Goal: Transaction & Acquisition: Purchase product/service

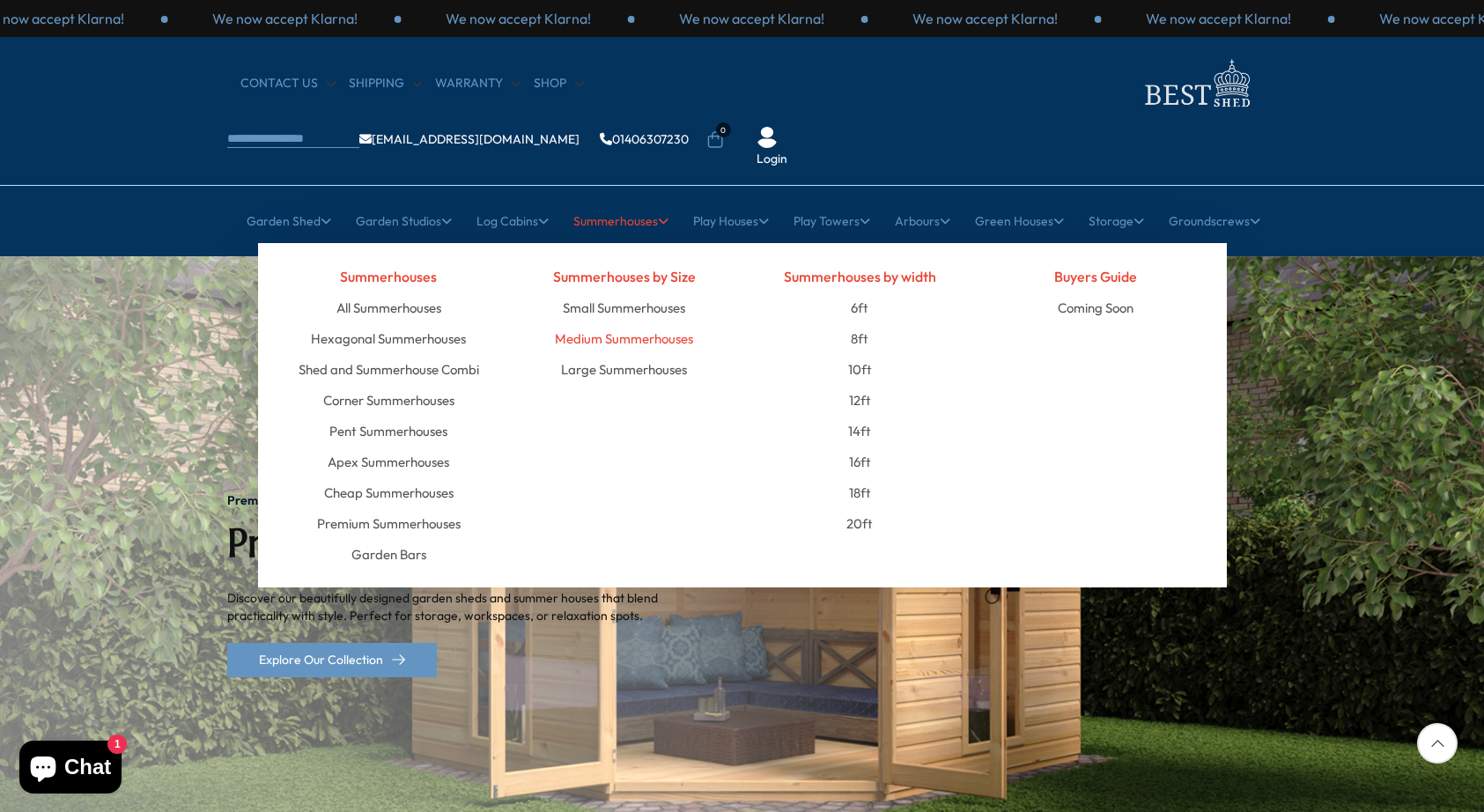
click at [646, 323] on link "Medium Summerhouses" at bounding box center [624, 338] width 138 height 30
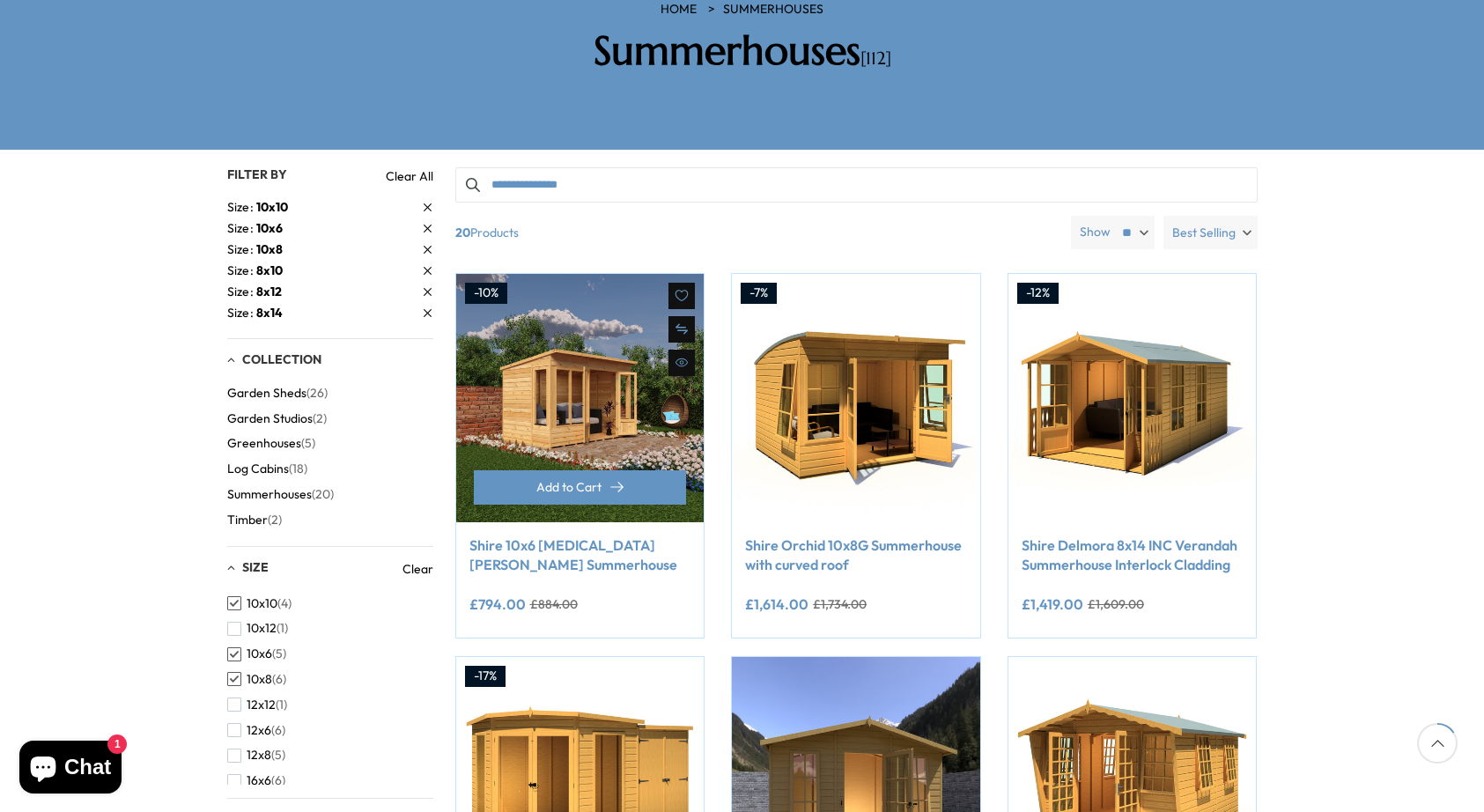
scroll to position [317, 0]
click at [236, 647] on span "button" at bounding box center [233, 653] width 14 height 14
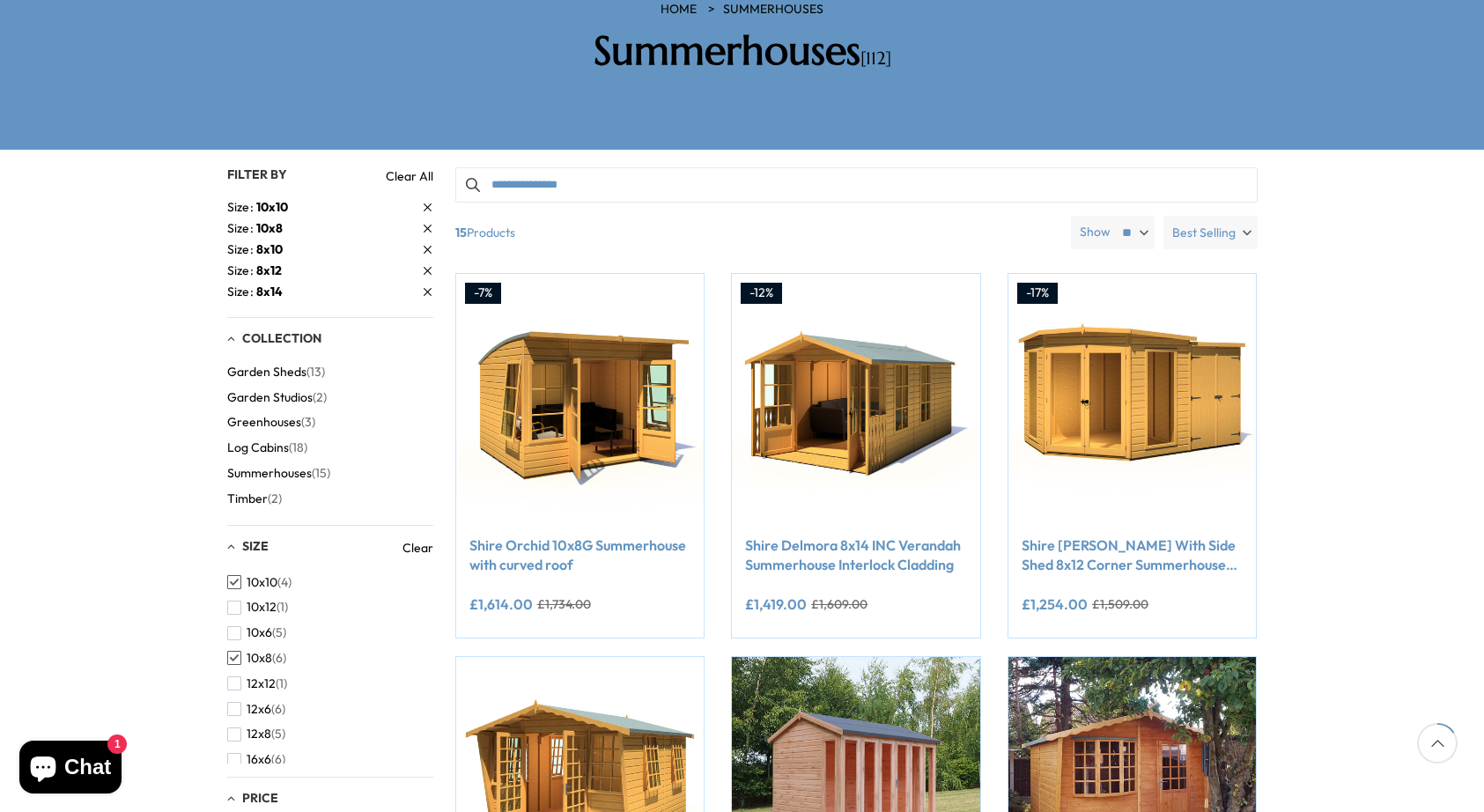
click at [237, 575] on span "button" at bounding box center [233, 581] width 14 height 14
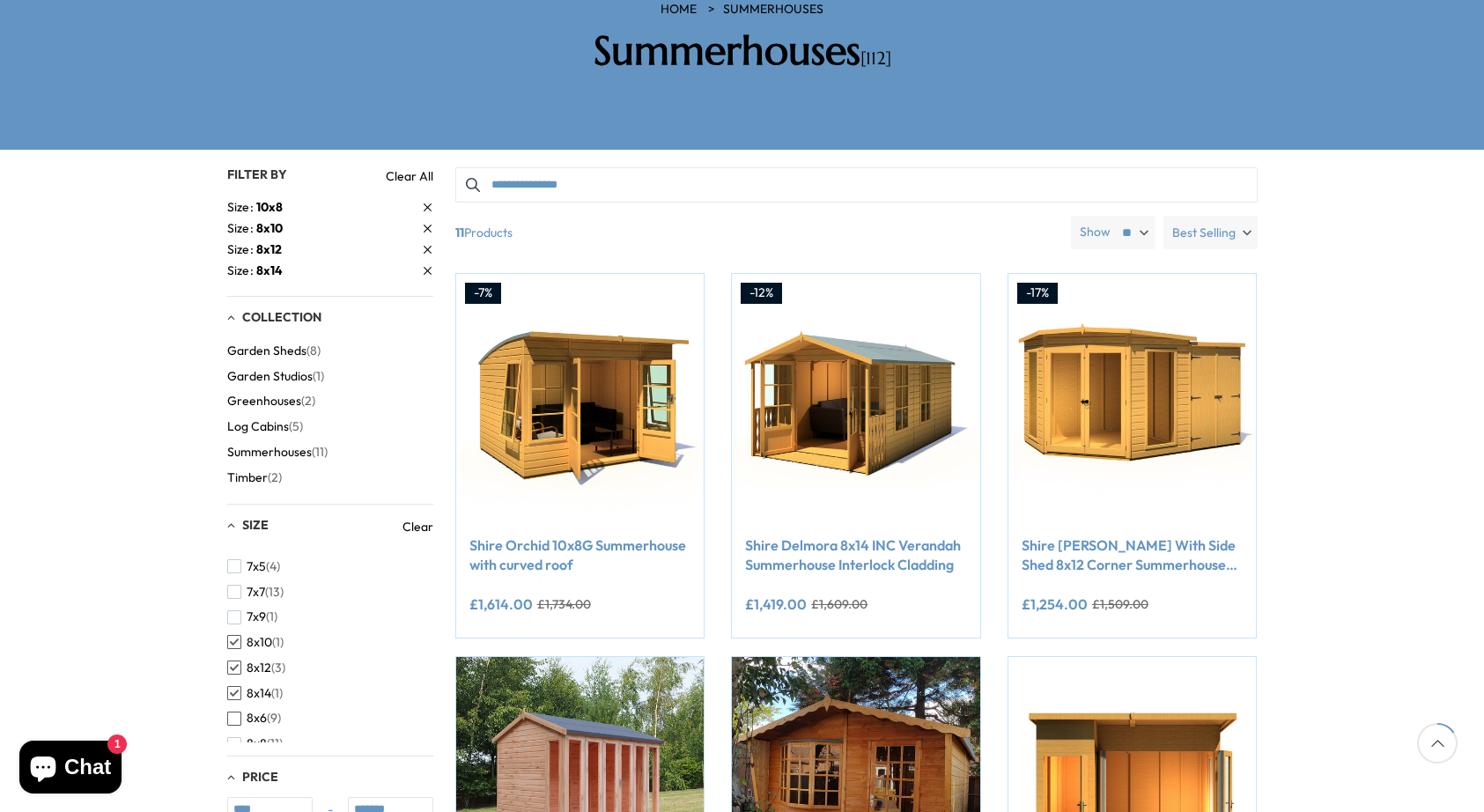
scroll to position [349, 0]
click at [240, 712] on span "button" at bounding box center [233, 719] width 14 height 14
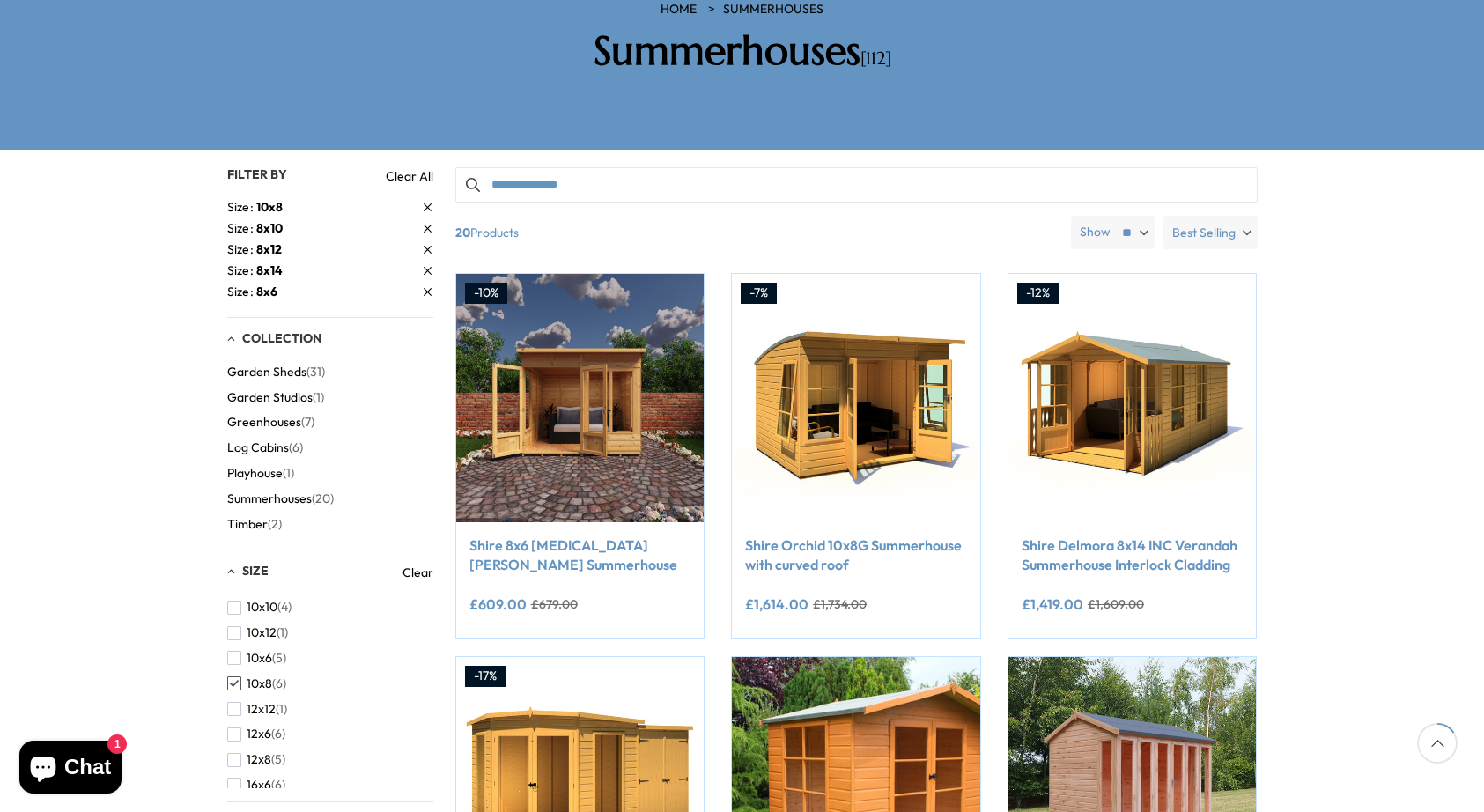
click at [238, 676] on span "button" at bounding box center [233, 683] width 14 height 14
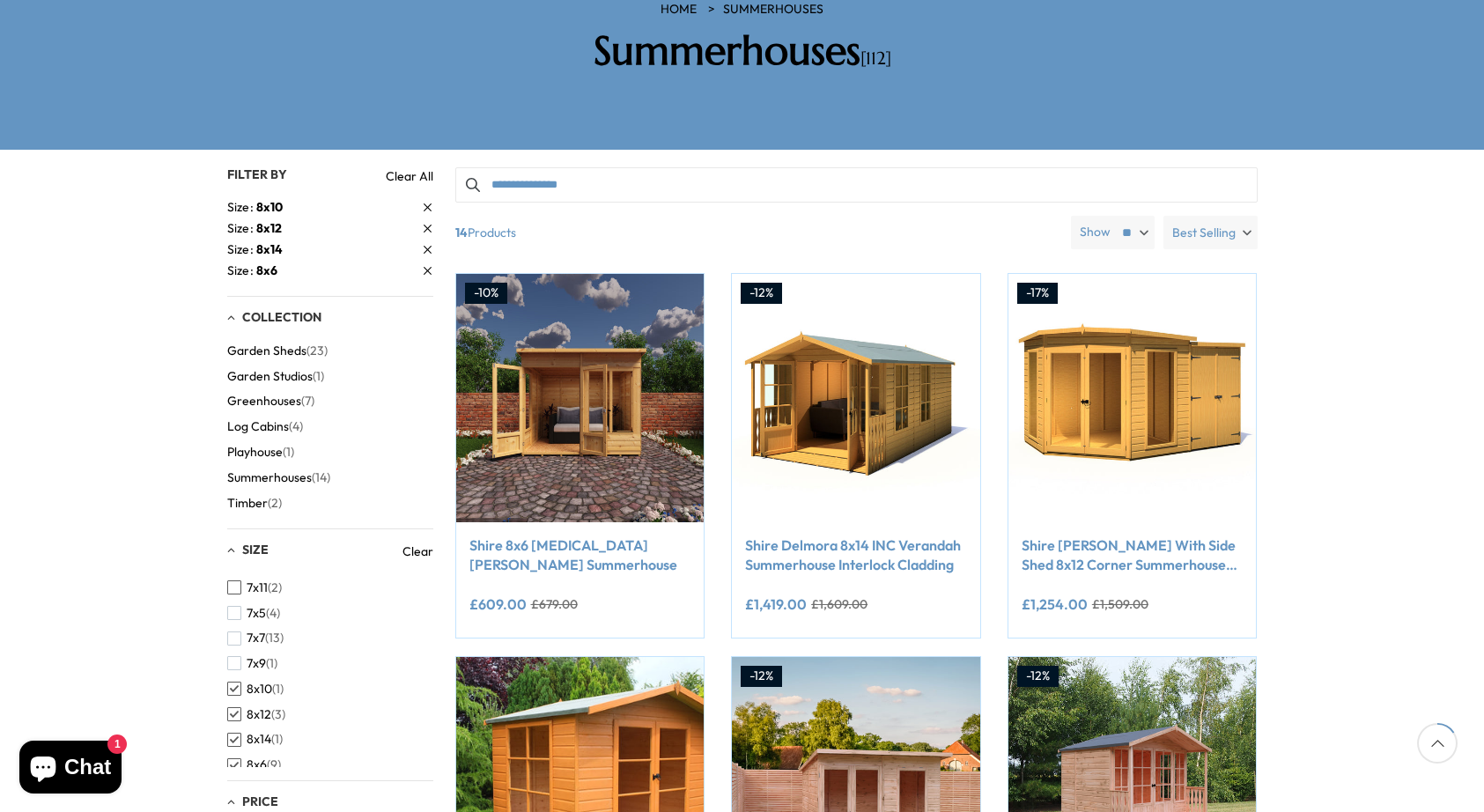
scroll to position [329, 0]
click at [235, 681] on span "button" at bounding box center [233, 687] width 14 height 14
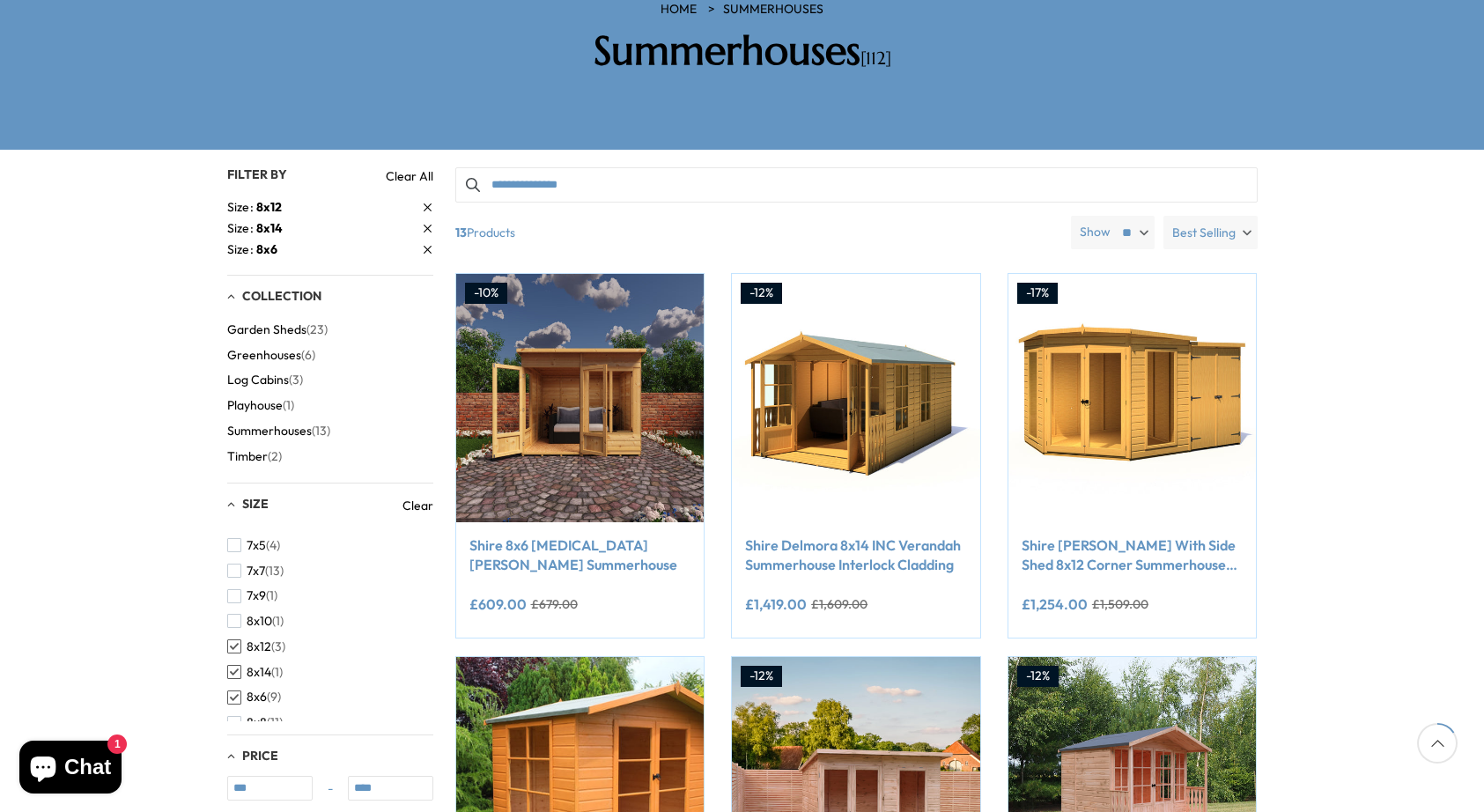
scroll to position [349, 0]
click at [234, 640] on span "button" at bounding box center [233, 647] width 14 height 14
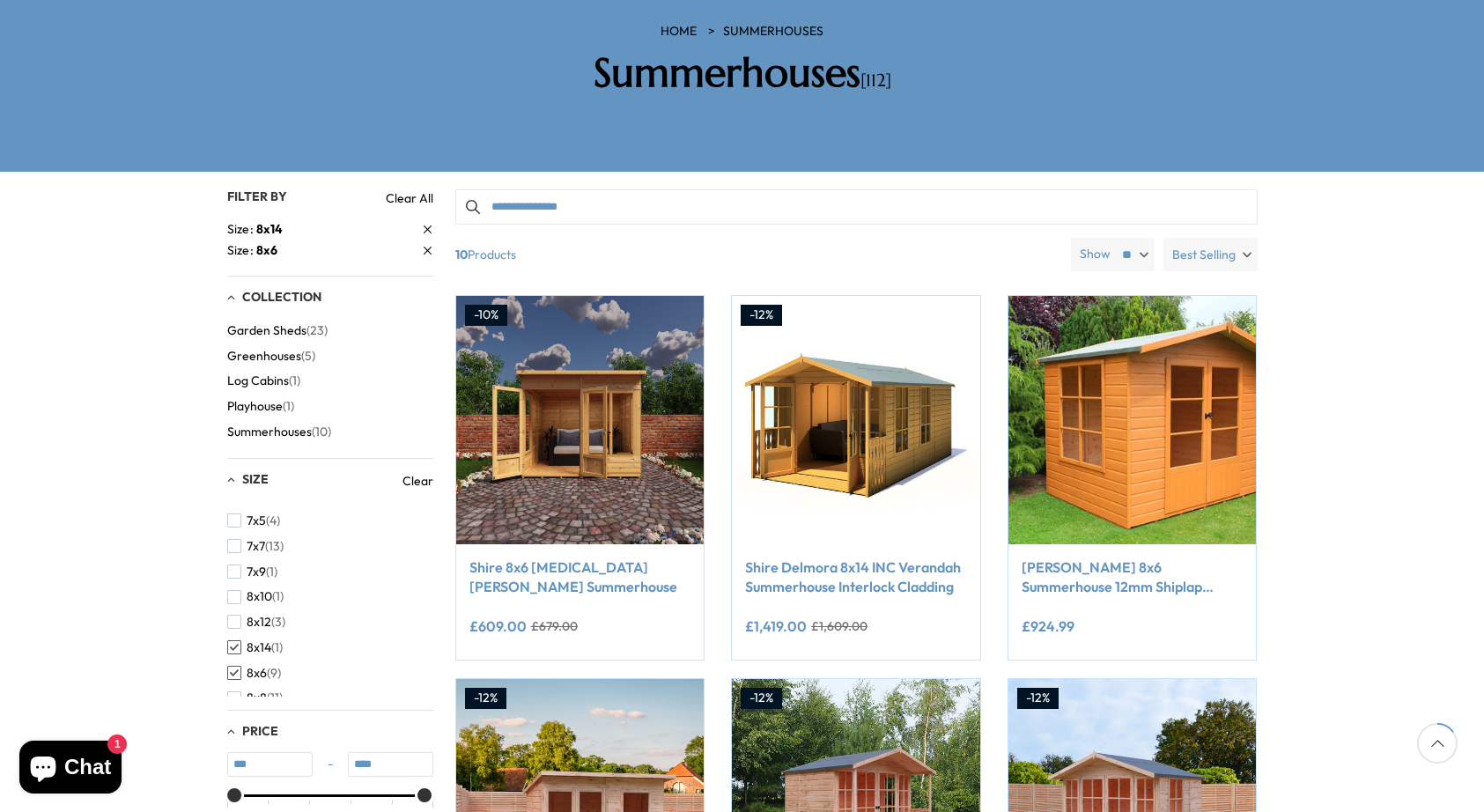
scroll to position [349, 0]
click at [233, 641] on span "button" at bounding box center [233, 648] width 14 height 14
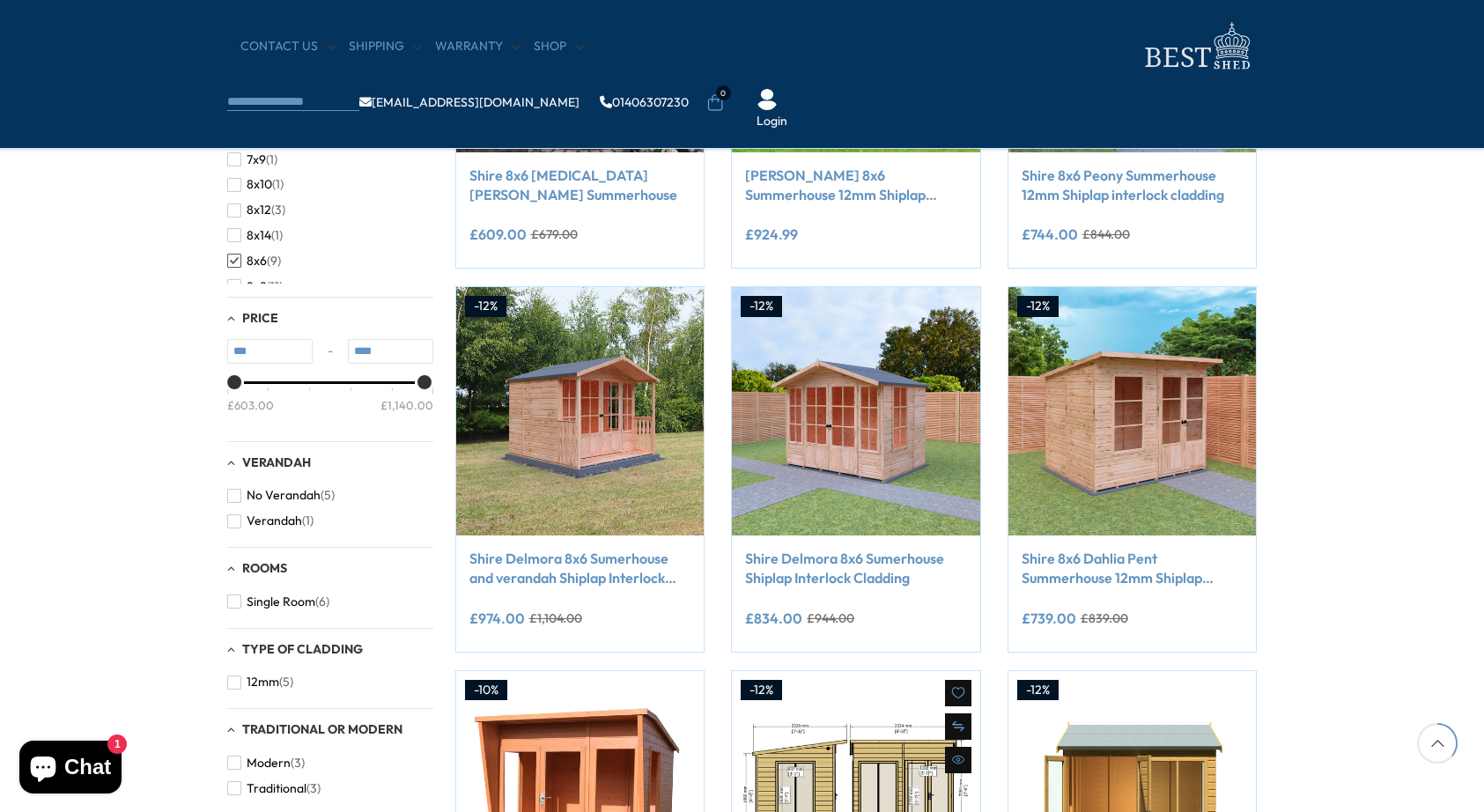
scroll to position [539, 0]
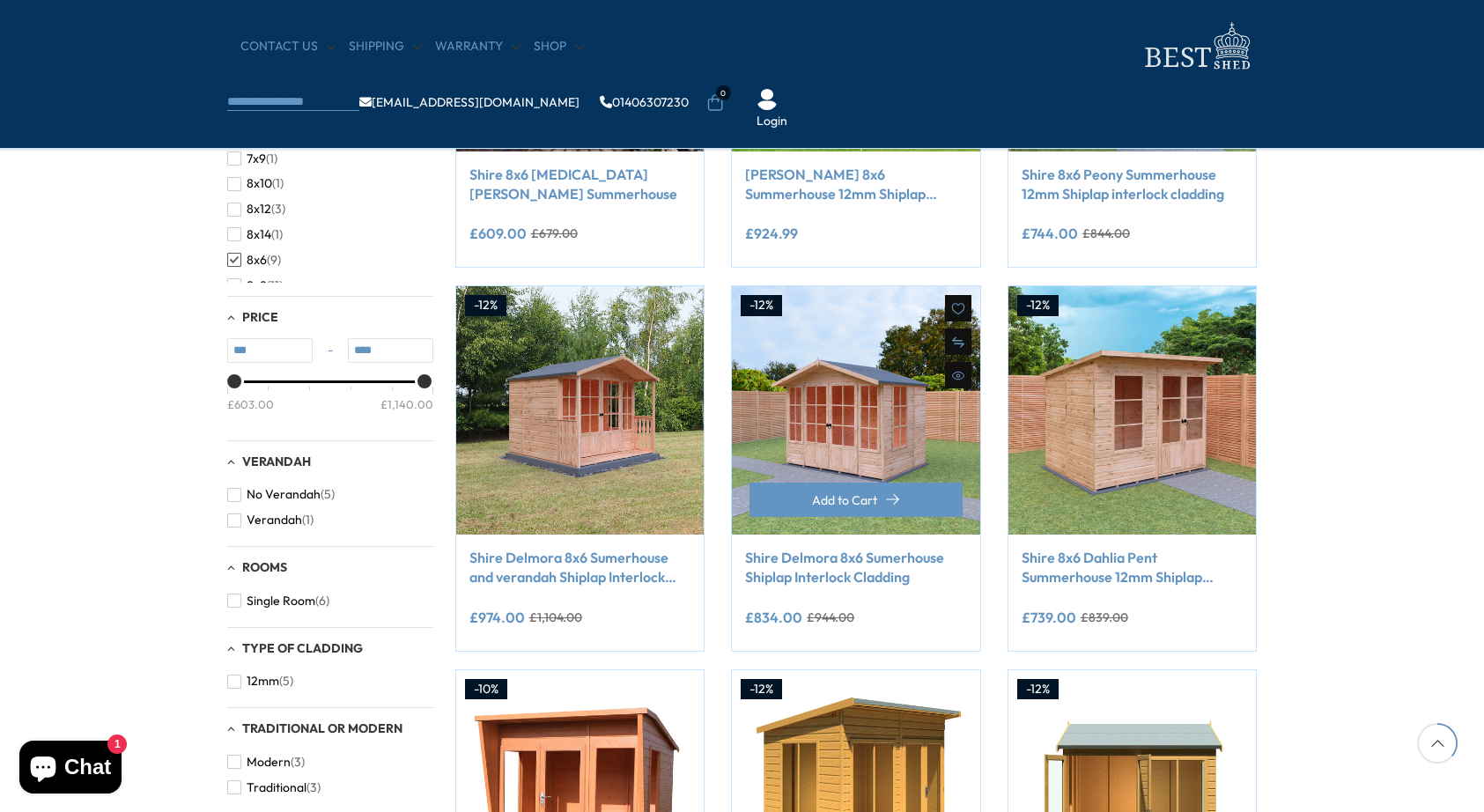
click at [797, 562] on link "Shire Delmora 8x6 Sumerhouse Shiplap Interlock Cladding" at bounding box center [856, 567] width 222 height 40
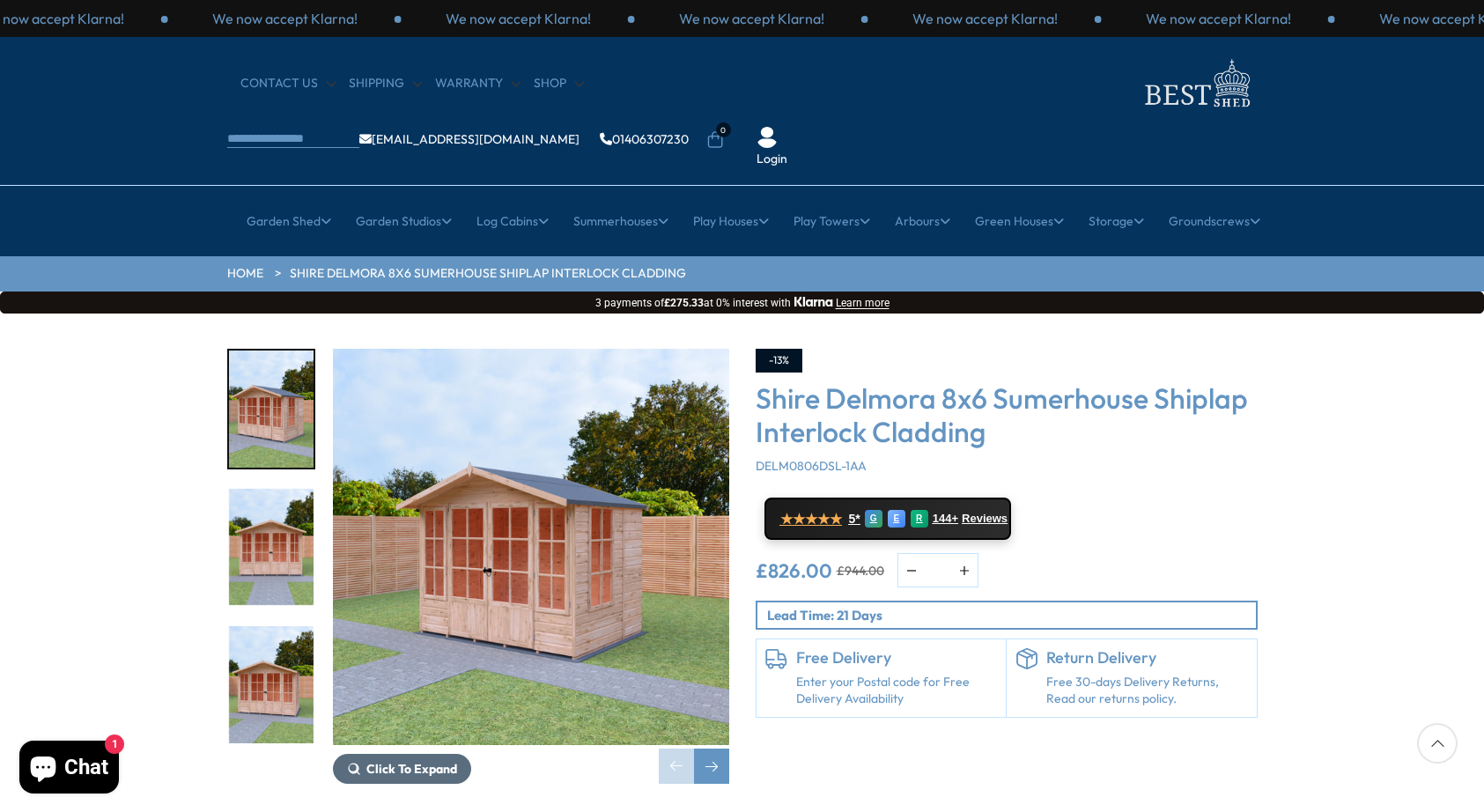
click at [422, 761] on span "Click To Expand" at bounding box center [412, 769] width 90 height 16
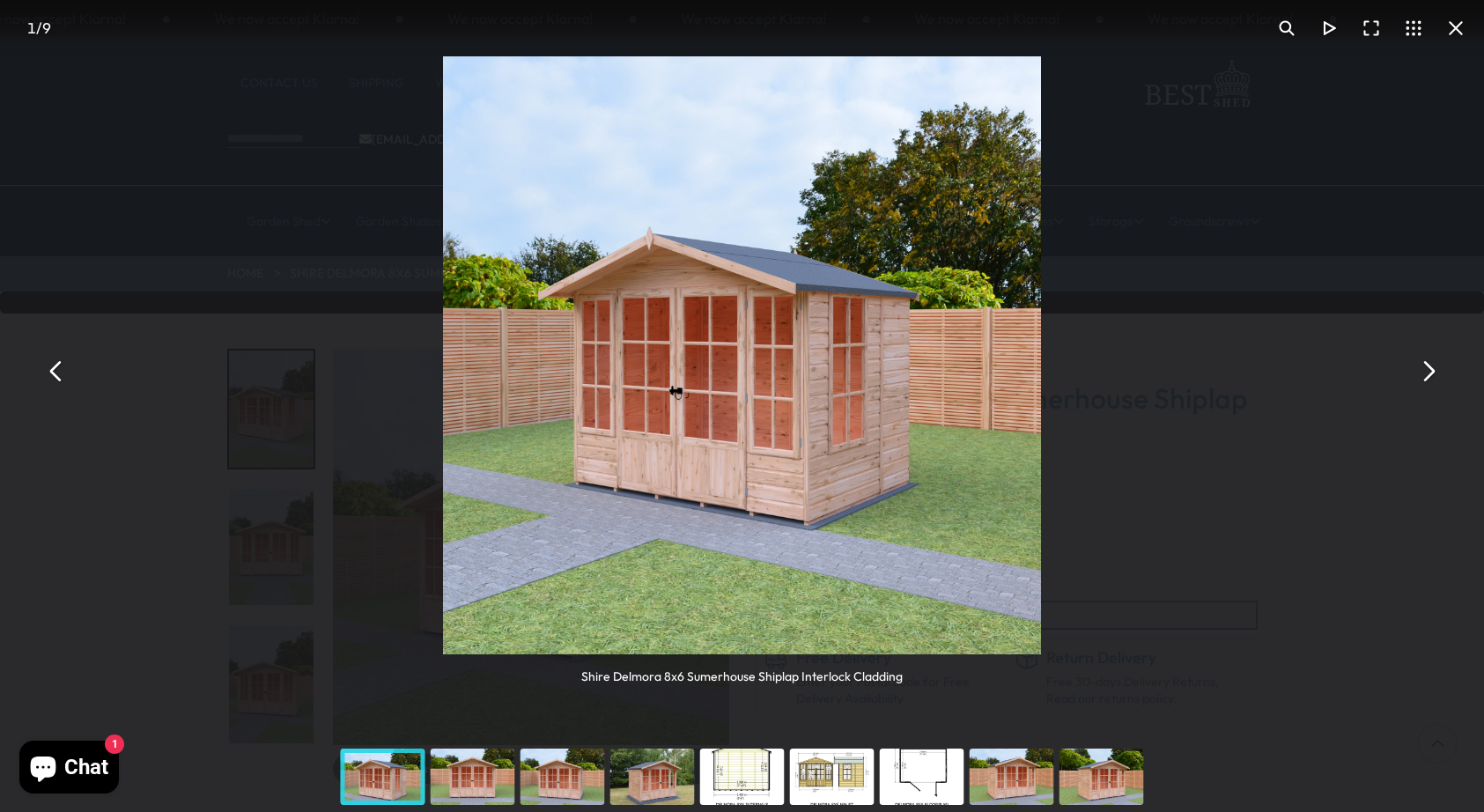
click at [1437, 365] on button "You can close this modal content with the ESC key" at bounding box center [1428, 371] width 42 height 42
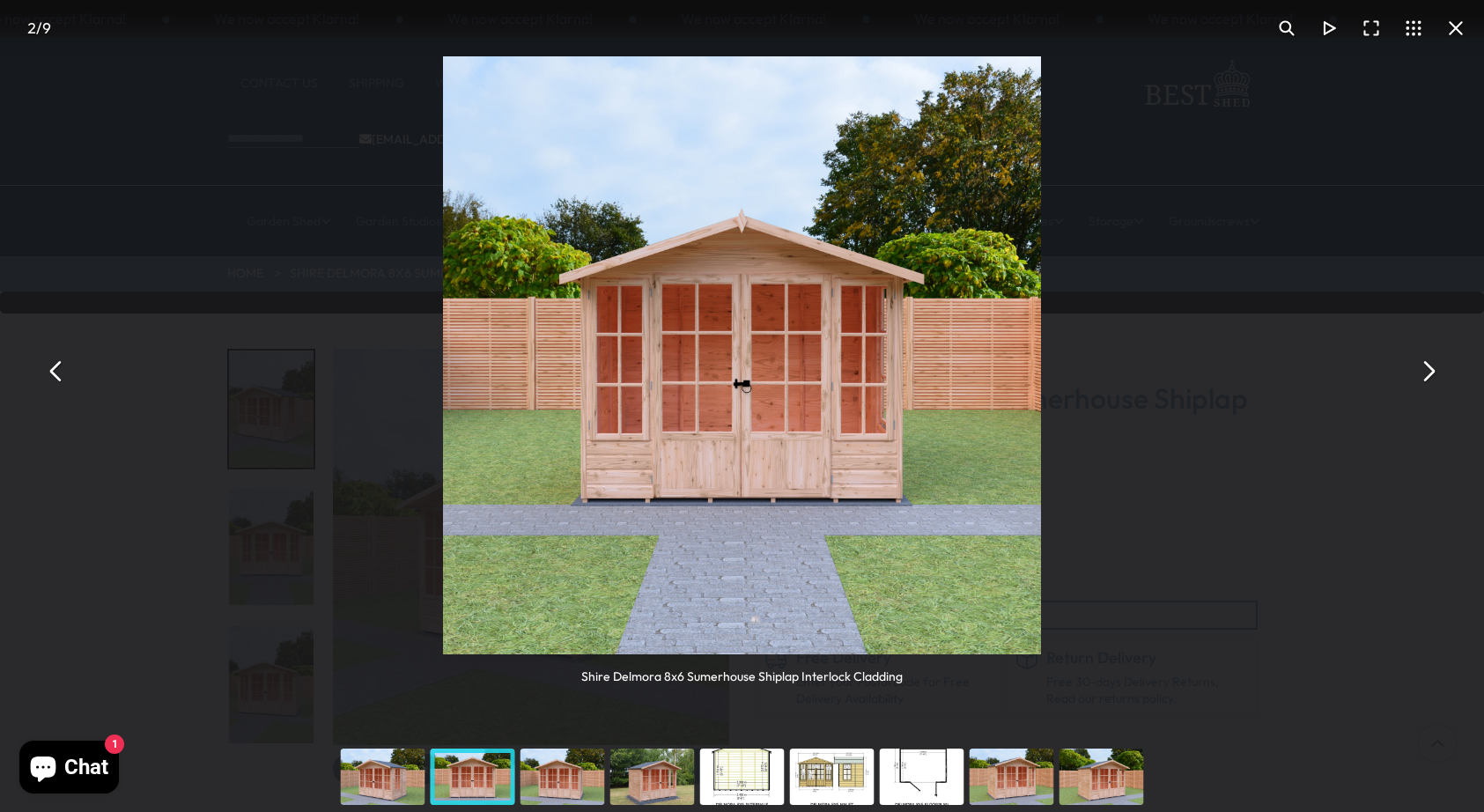
click at [1437, 365] on button "You can close this modal content with the ESC key" at bounding box center [1428, 371] width 42 height 42
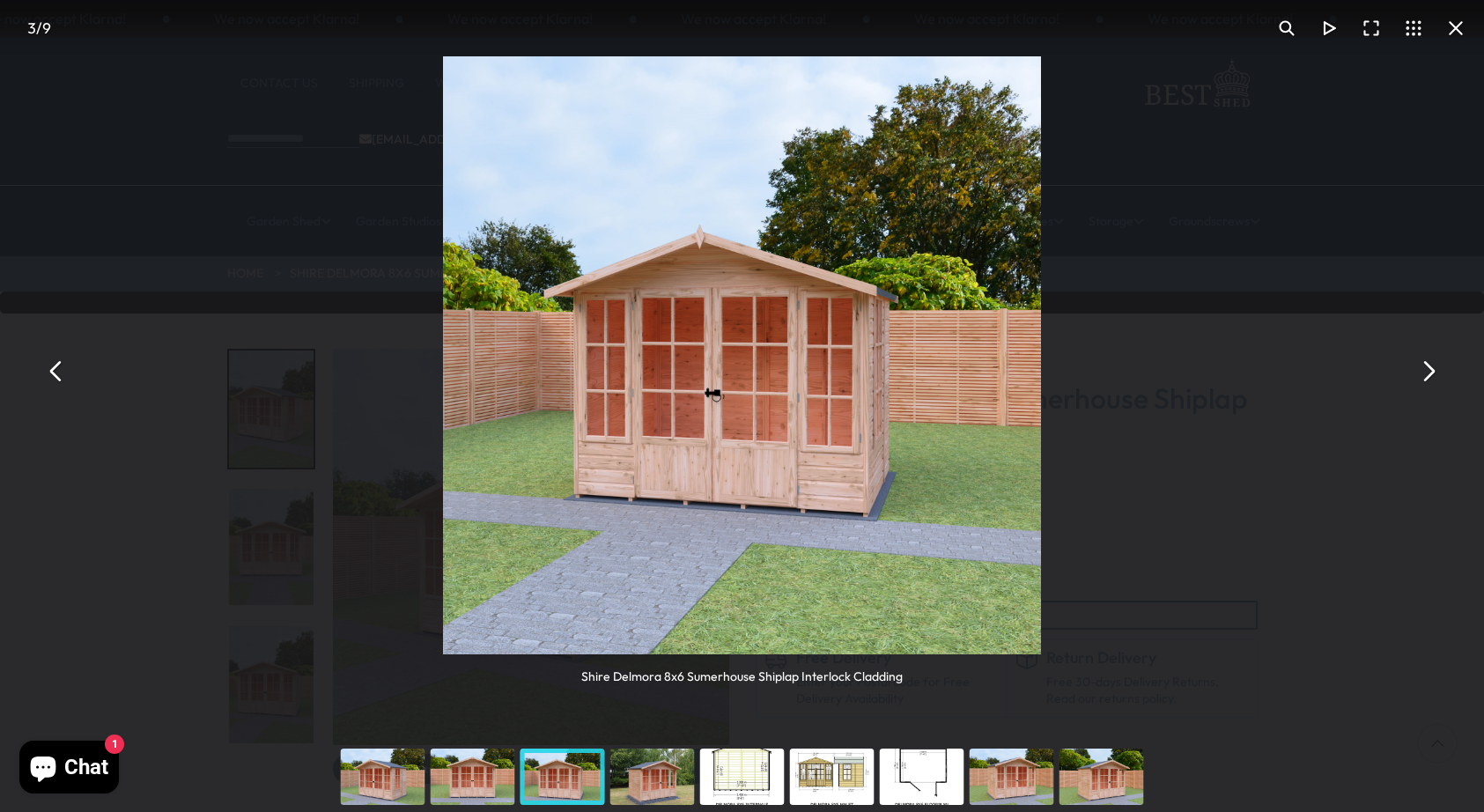
click at [1437, 365] on button "You can close this modal content with the ESC key" at bounding box center [1428, 371] width 42 height 42
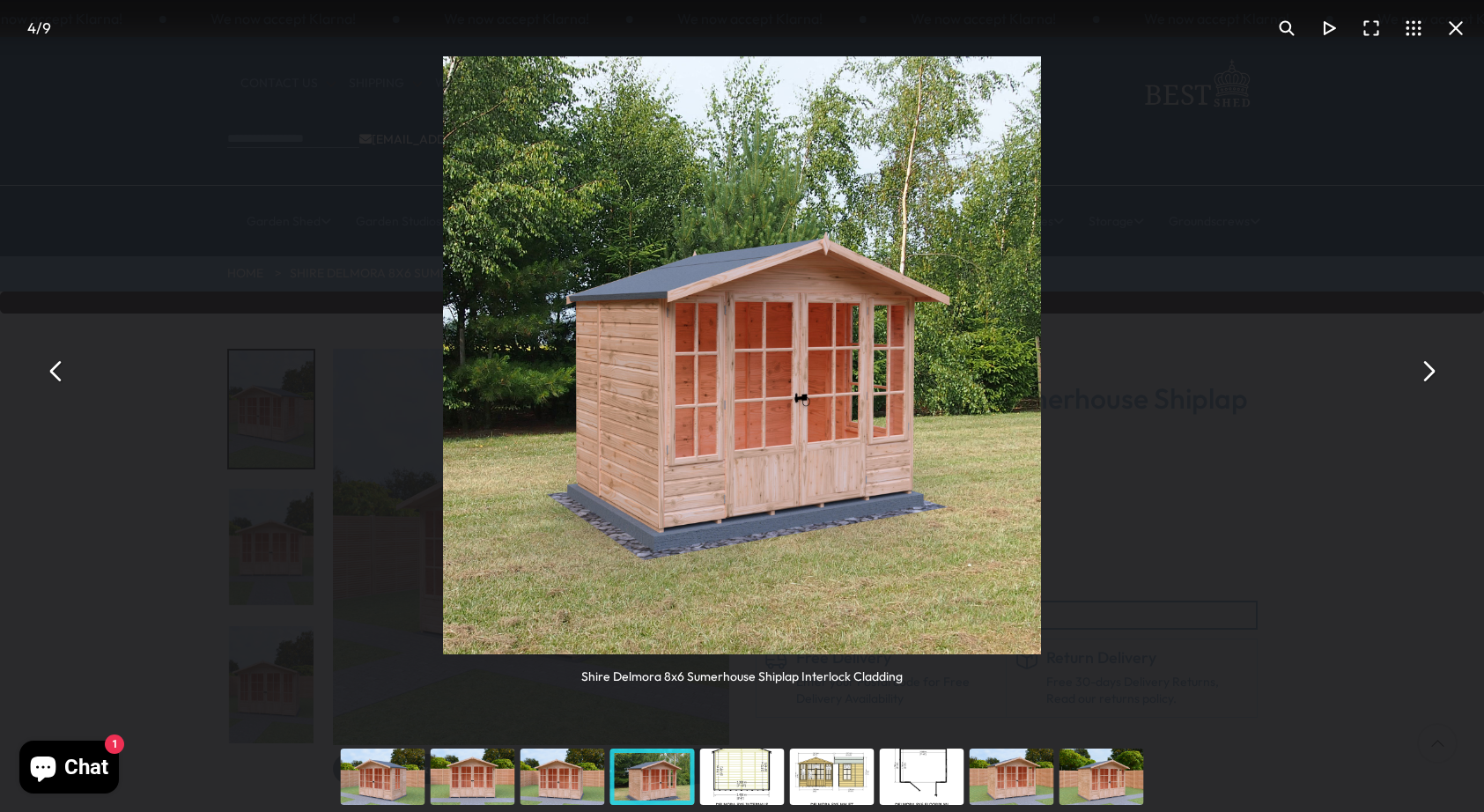
click at [1437, 365] on button "You can close this modal content with the ESC key" at bounding box center [1428, 371] width 42 height 42
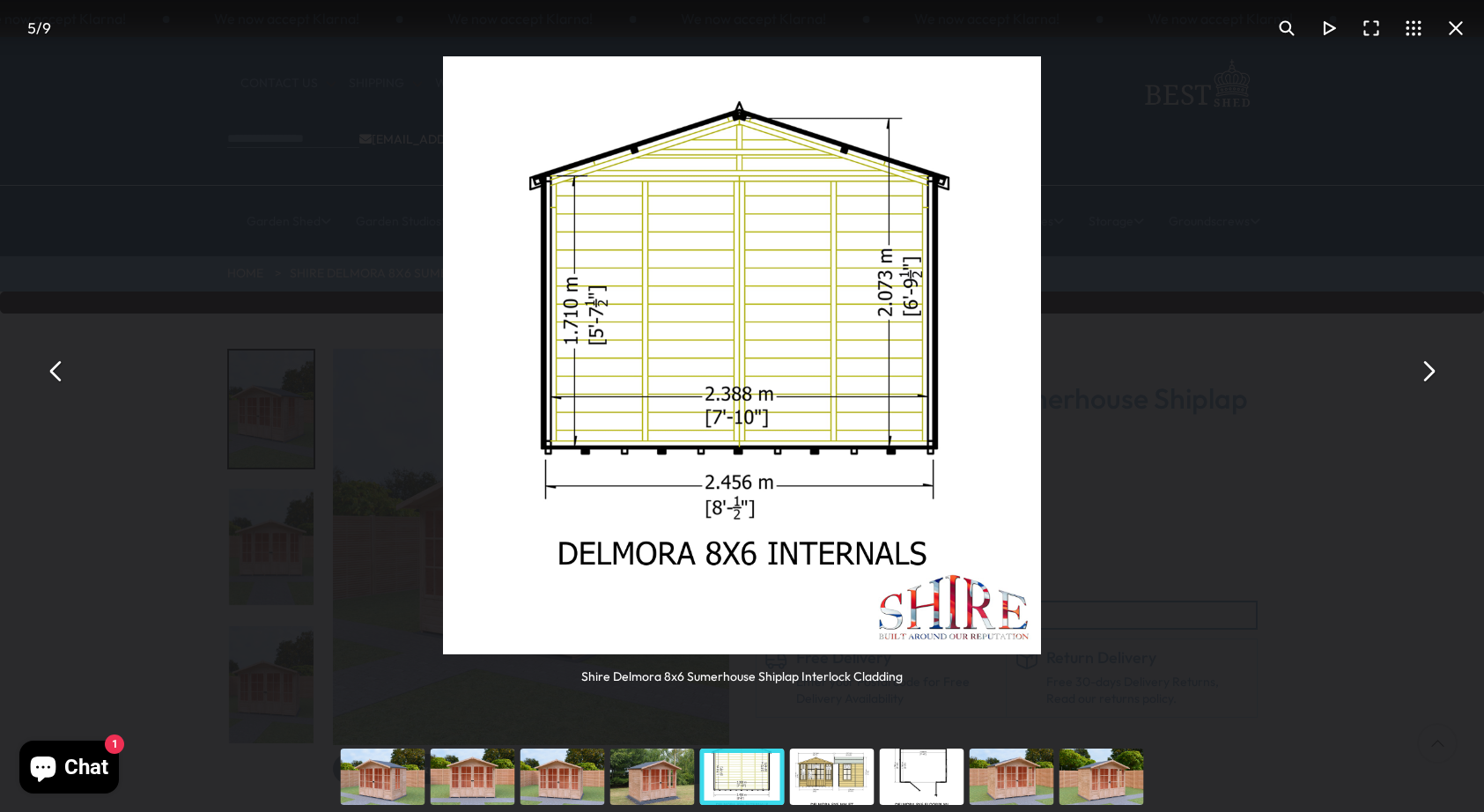
click at [1437, 365] on button "You can close this modal content with the ESC key" at bounding box center [1428, 371] width 42 height 42
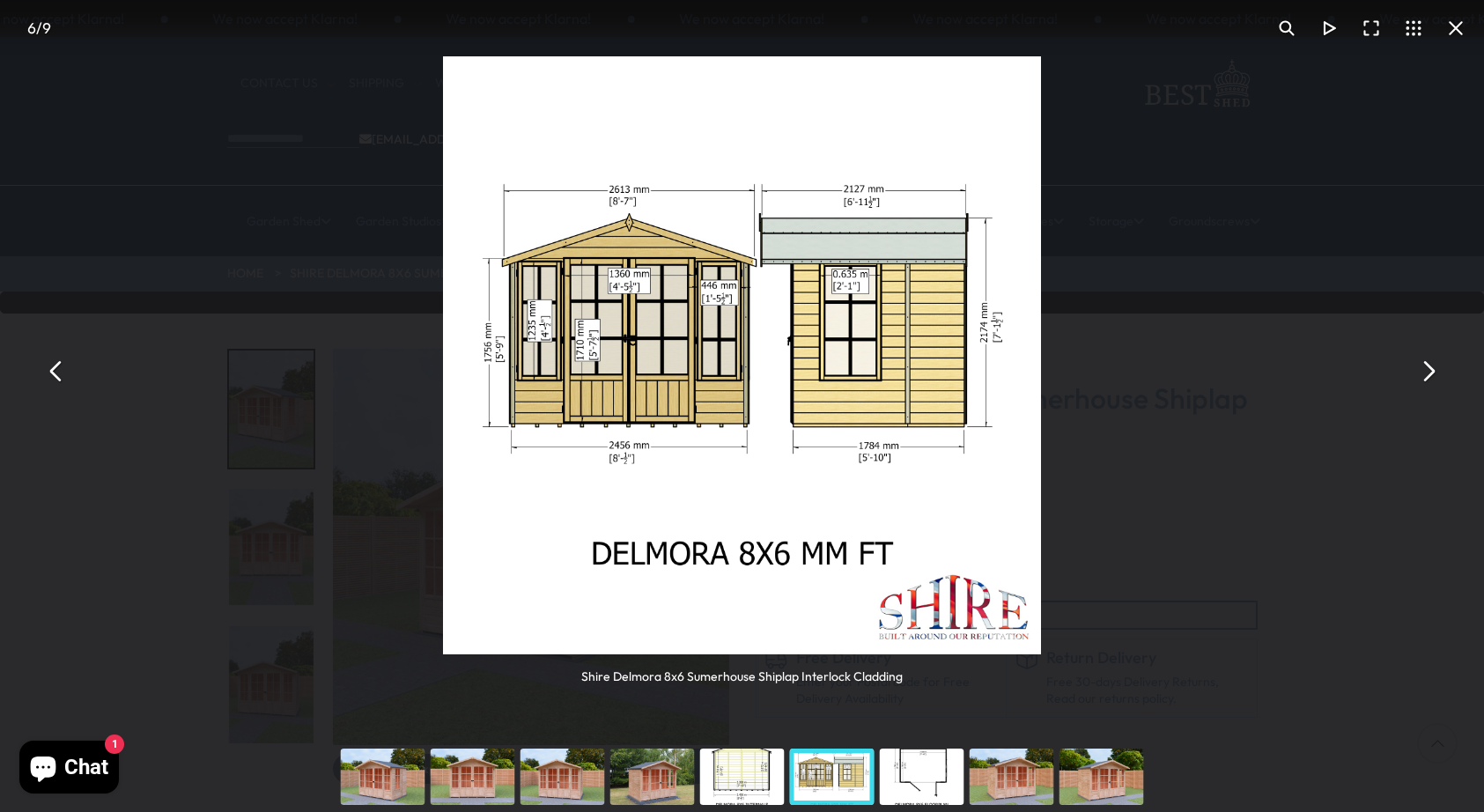
click at [1437, 365] on button "You can close this modal content with the ESC key" at bounding box center [1428, 371] width 42 height 42
